Goal: Task Accomplishment & Management: Use online tool/utility

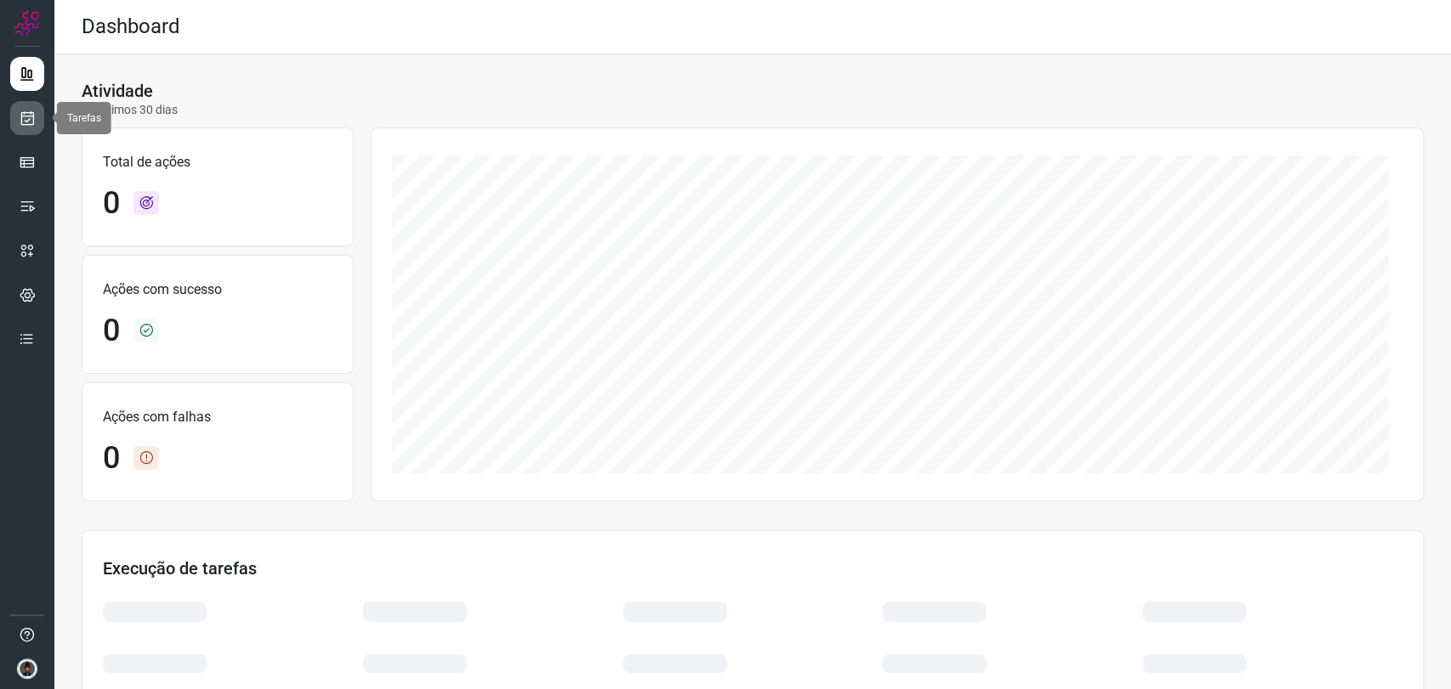
click at [24, 122] on icon at bounding box center [28, 118] width 18 height 17
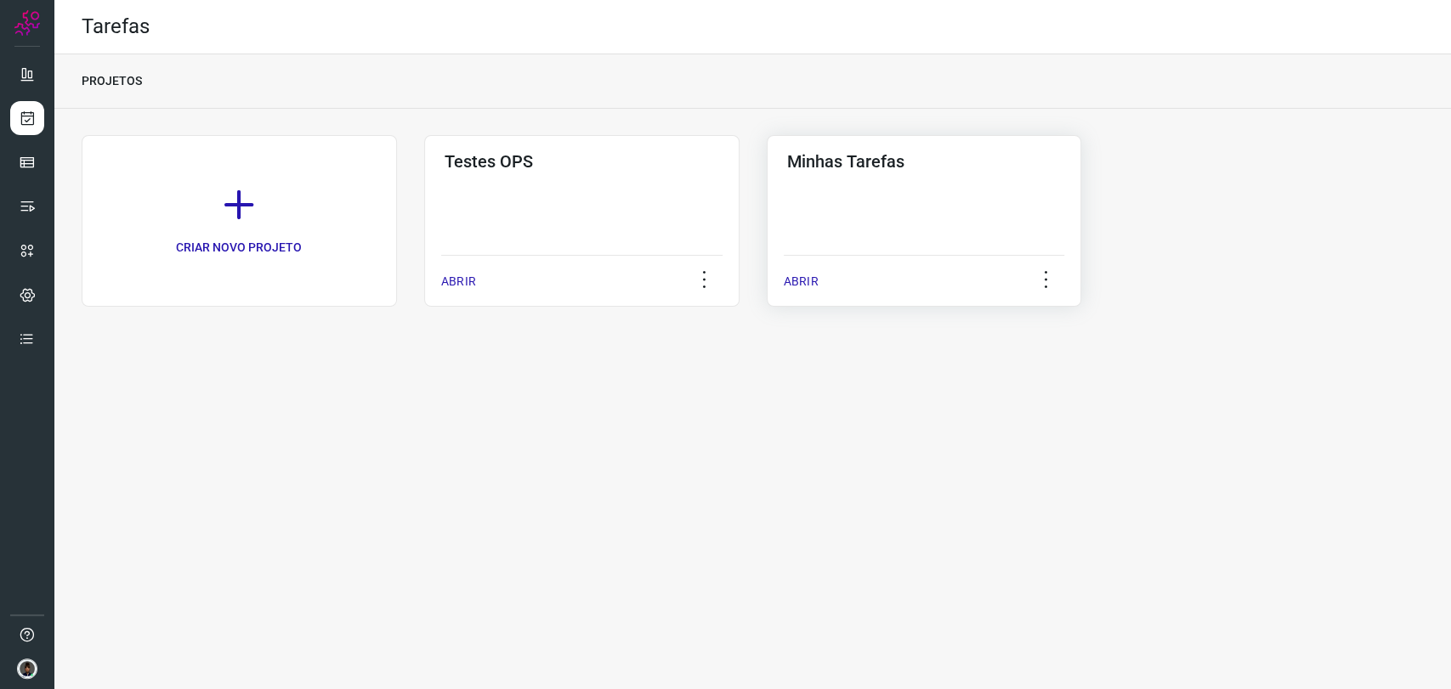
click at [881, 252] on div "Minhas Tarefas ABRIR" at bounding box center [924, 221] width 315 height 172
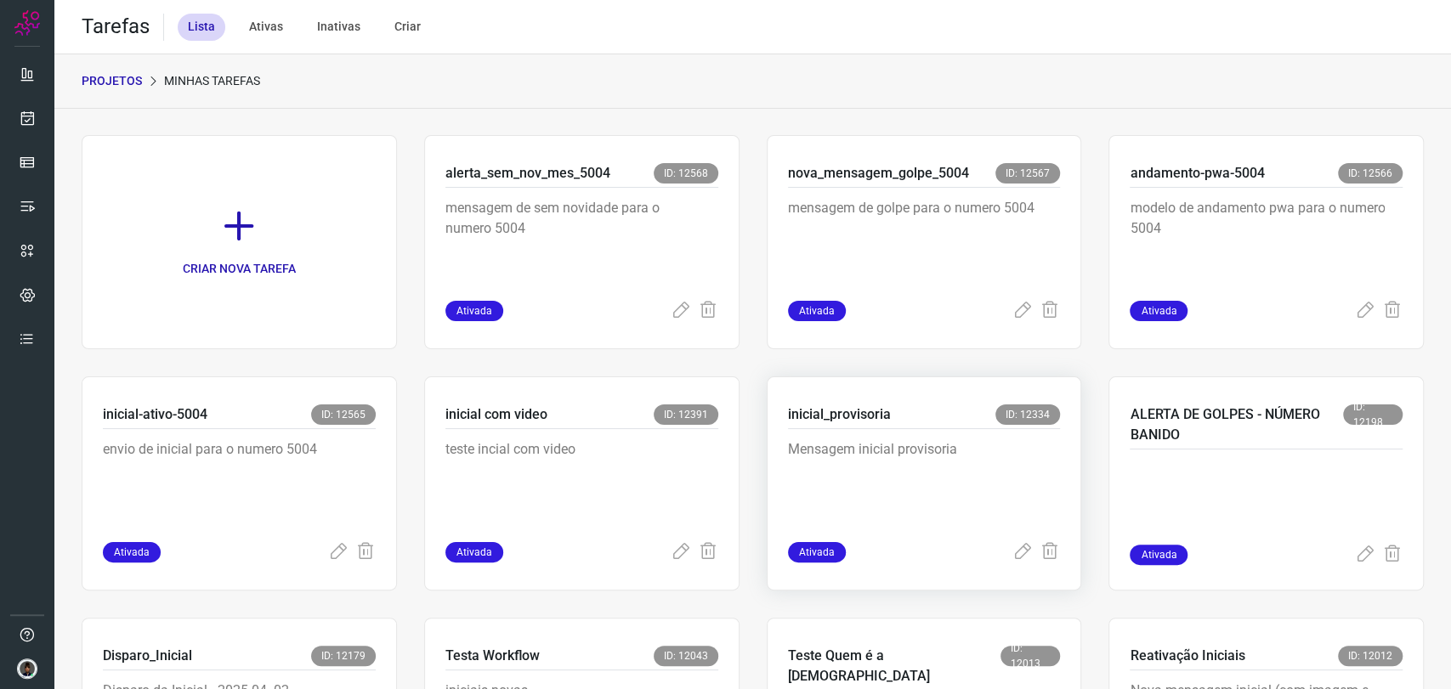
click at [914, 439] on p "Mensagem inicial provisoria" at bounding box center [915, 481] width 255 height 85
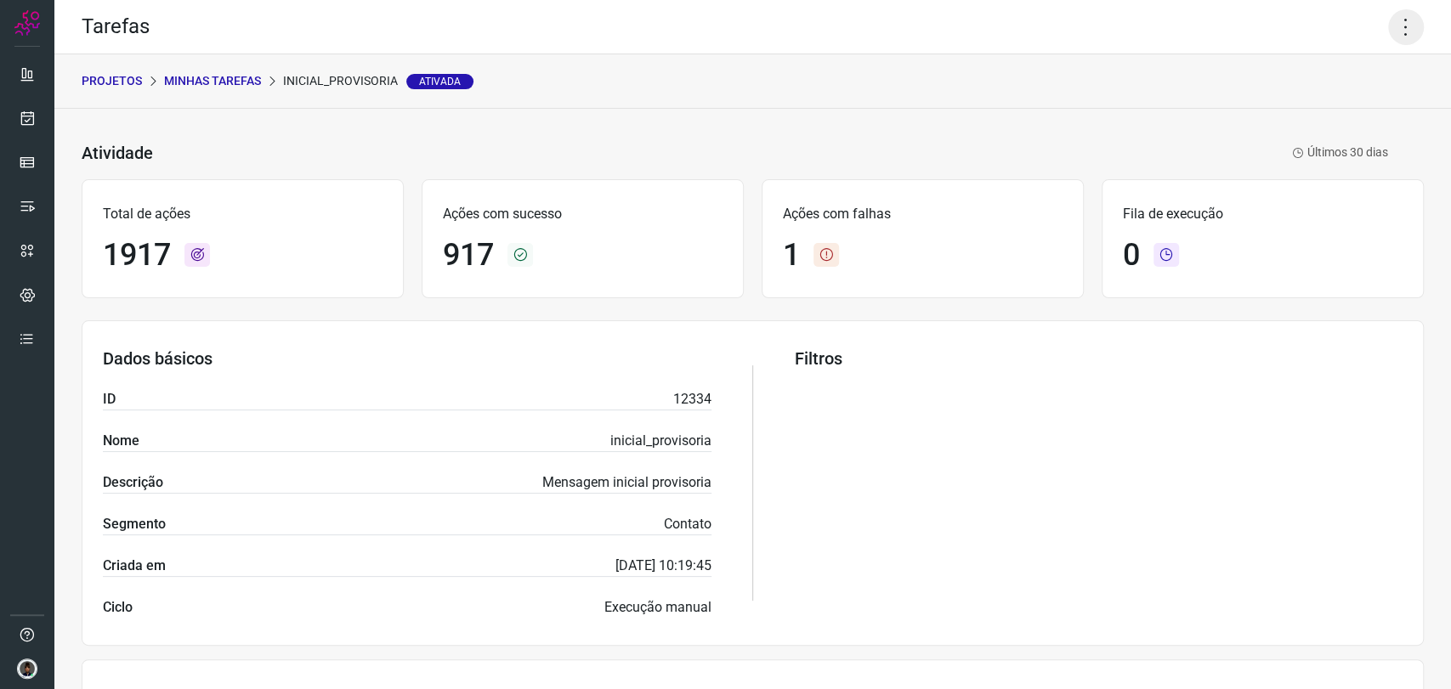
click at [1407, 21] on div "Tarefas" at bounding box center [752, 27] width 1397 height 54
click at [1397, 22] on icon at bounding box center [1406, 27] width 36 height 36
click at [1320, 116] on li "Executar" at bounding box center [1331, 111] width 155 height 27
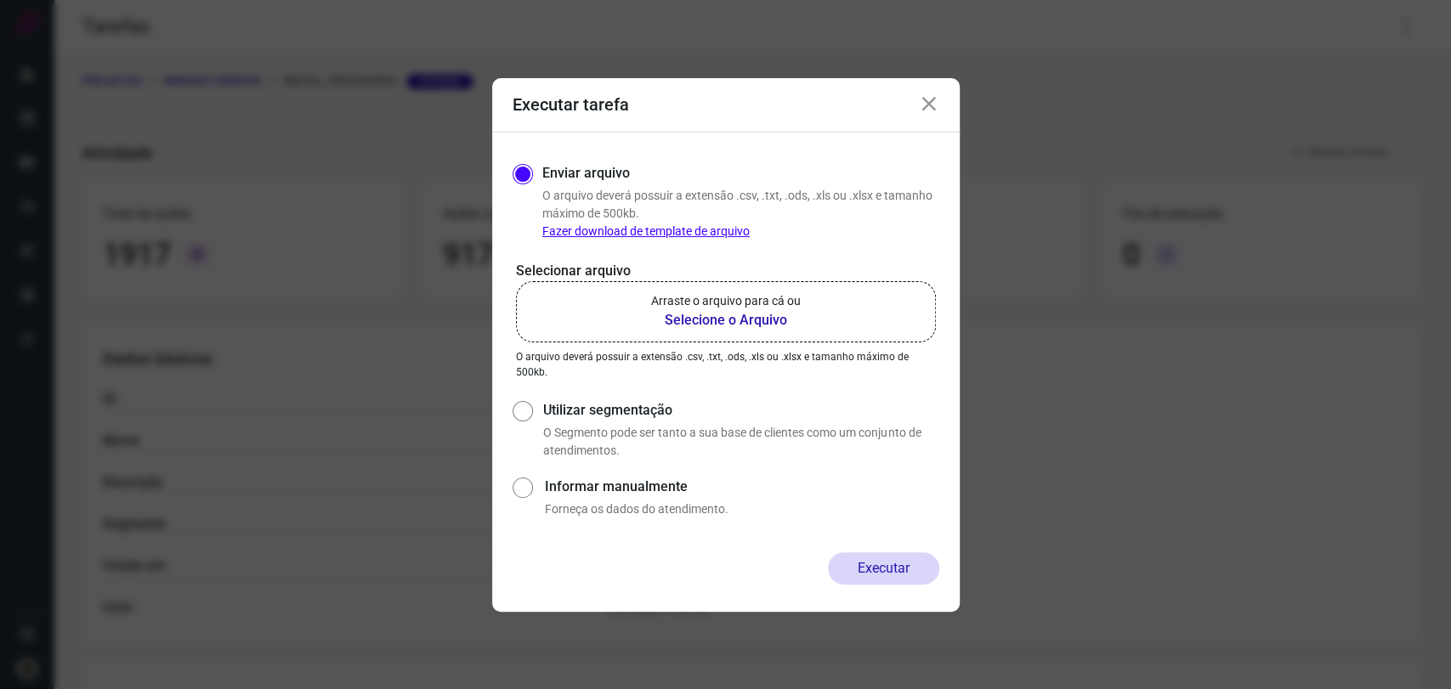
click at [700, 299] on p "Arraste o arquivo para cá ou" at bounding box center [726, 301] width 150 height 18
click at [0, 0] on input "Arraste o arquivo para cá ou Selecione o Arquivo" at bounding box center [0, 0] width 0 height 0
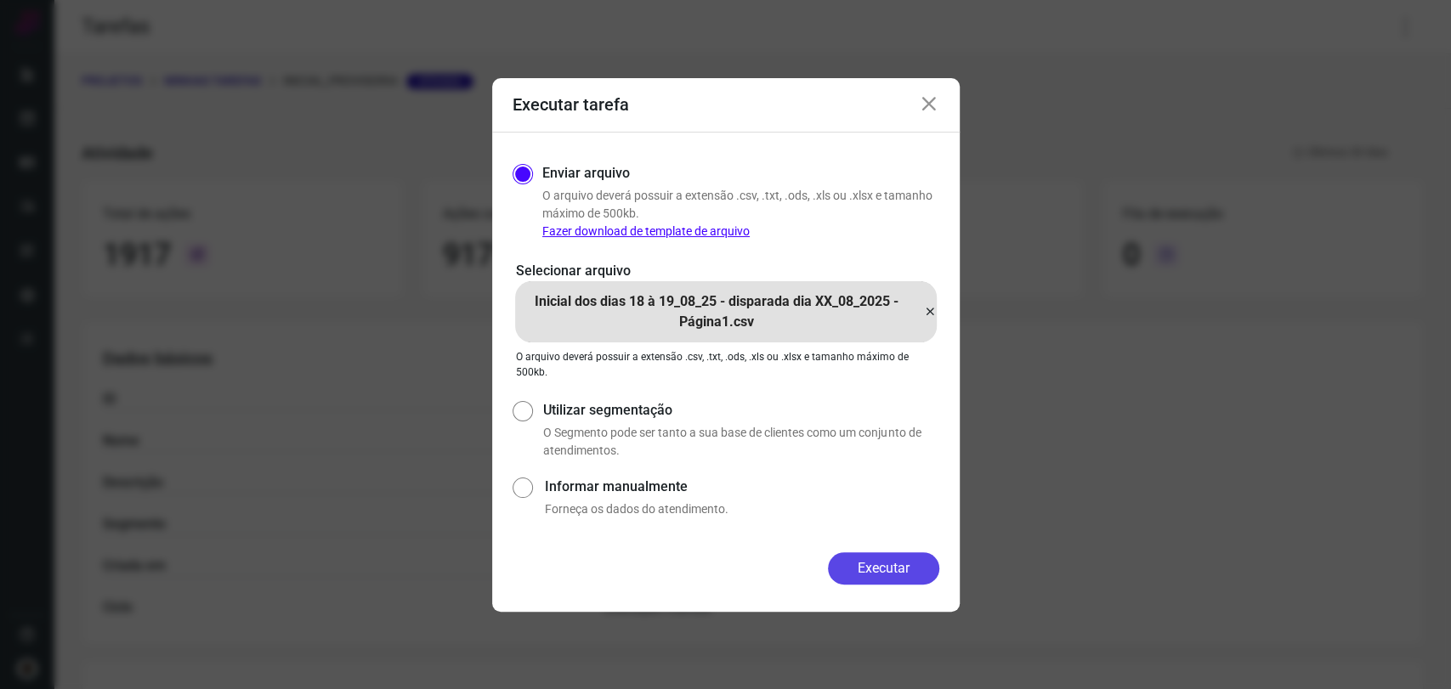
click at [880, 562] on button "Executar" at bounding box center [883, 569] width 111 height 32
